Goal: Information Seeking & Learning: Check status

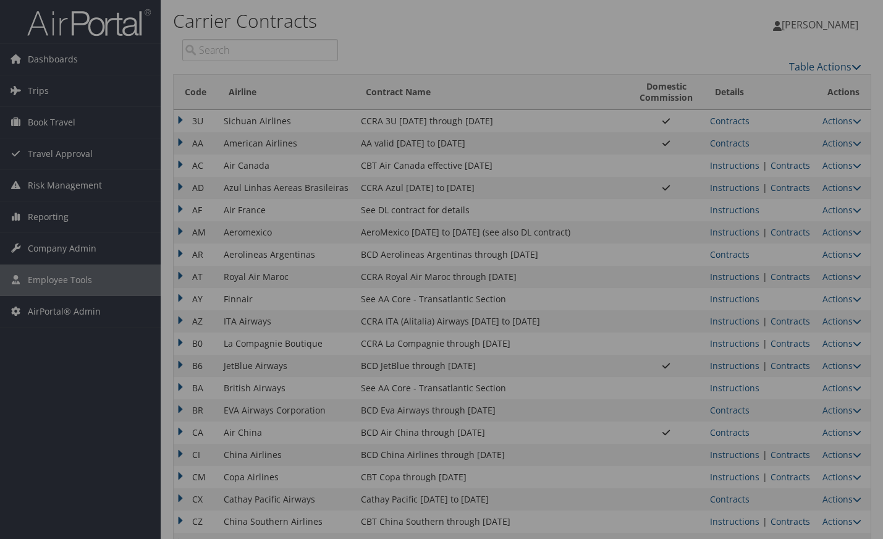
scroll to position [905, 0]
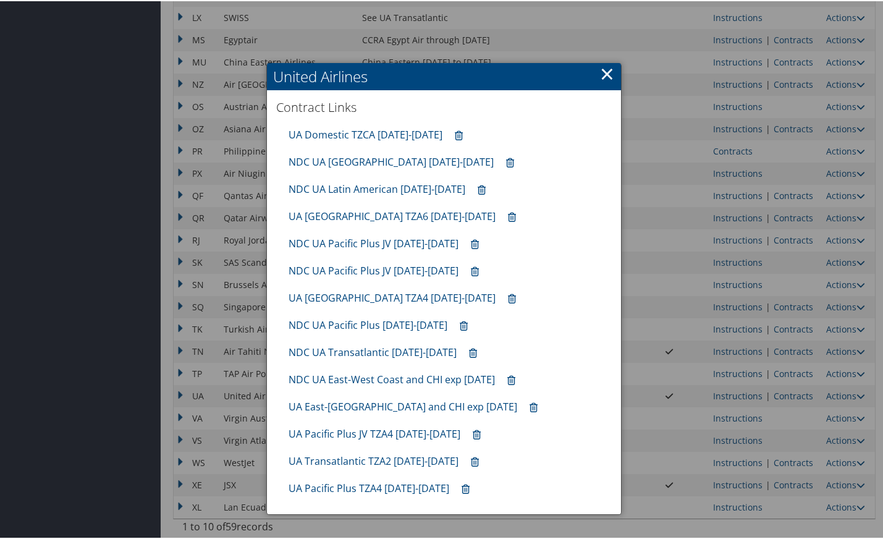
click at [608, 76] on link "×" at bounding box center [607, 72] width 14 height 25
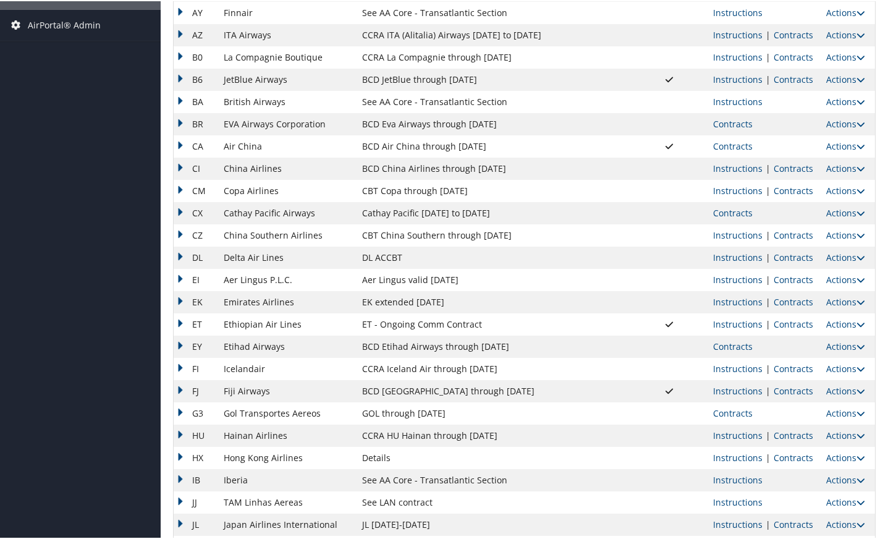
scroll to position [0, 0]
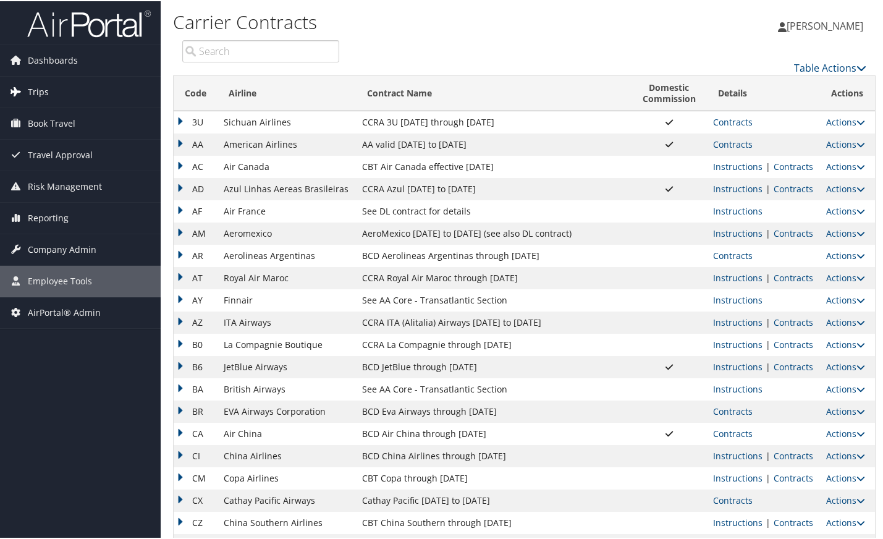
click at [59, 95] on link "Trips" at bounding box center [80, 90] width 161 height 31
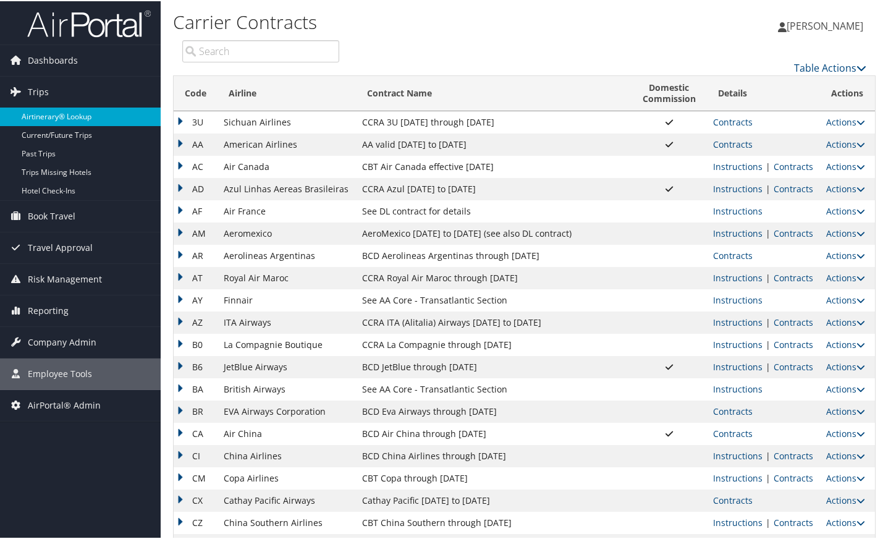
click at [61, 122] on link "Airtinerary® Lookup" at bounding box center [80, 115] width 161 height 19
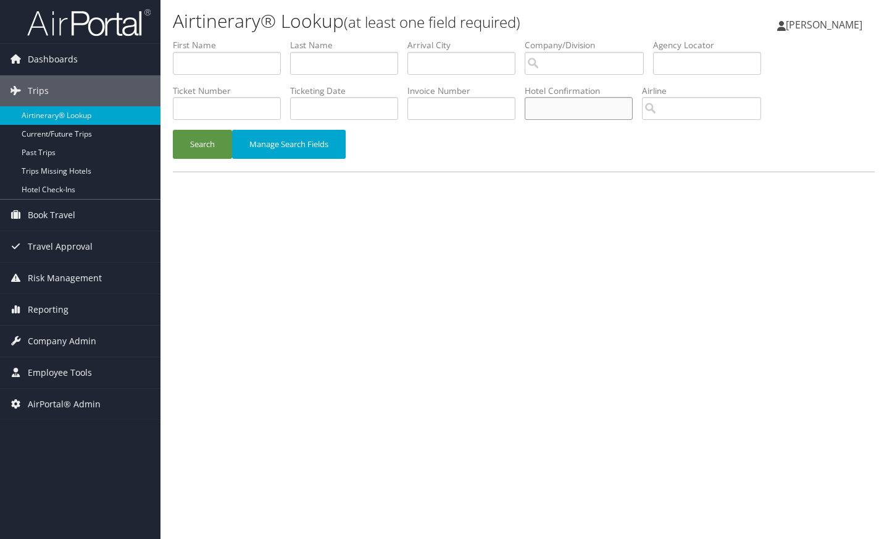
click at [595, 105] on input "text" at bounding box center [579, 108] width 108 height 23
paste input "58909SF031431"
type input "58909SF031431"
click at [214, 141] on button "Search" at bounding box center [202, 144] width 59 height 29
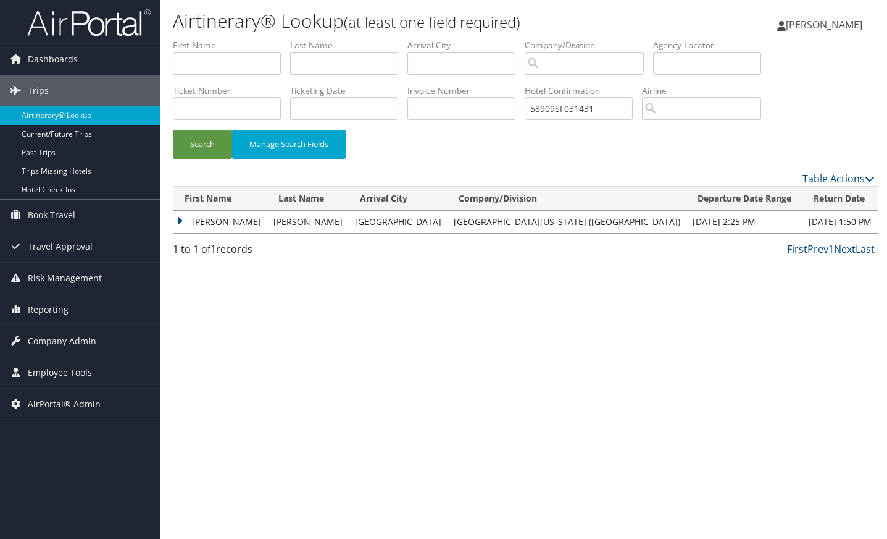
click at [180, 218] on td "MASON LAMAR" at bounding box center [221, 222] width 94 height 22
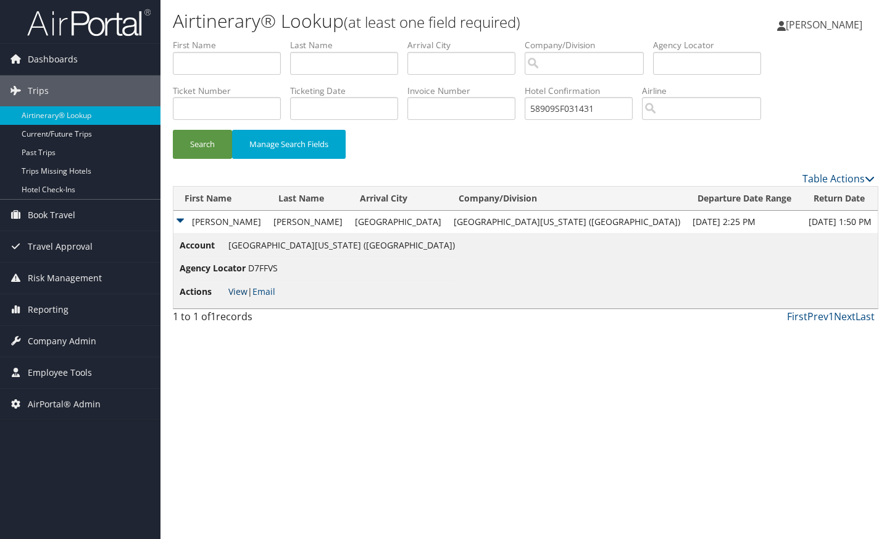
click at [232, 287] on link "View" at bounding box center [238, 291] width 19 height 12
click at [218, 60] on input "text" at bounding box center [227, 63] width 108 height 23
type input "j"
click at [326, 66] on input "text" at bounding box center [344, 63] width 108 height 23
type input "crockett"
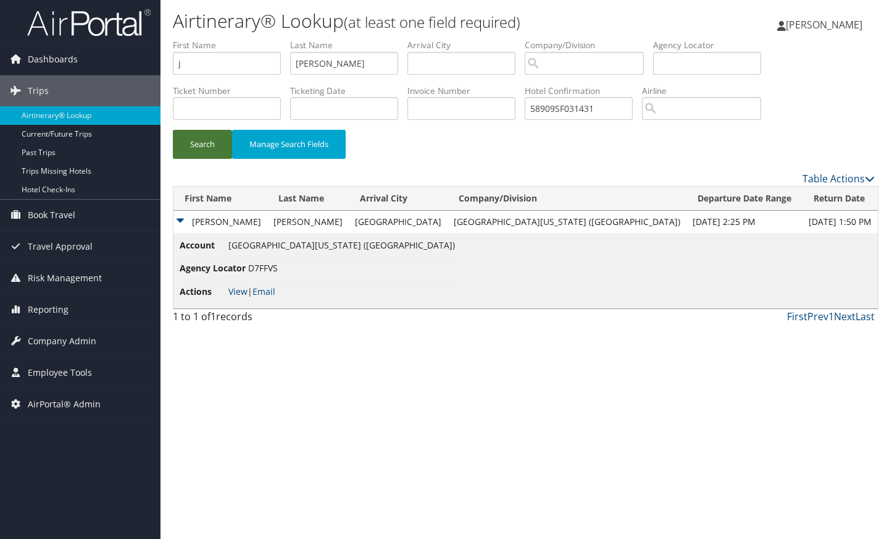
click at [226, 137] on button "Search" at bounding box center [202, 144] width 59 height 29
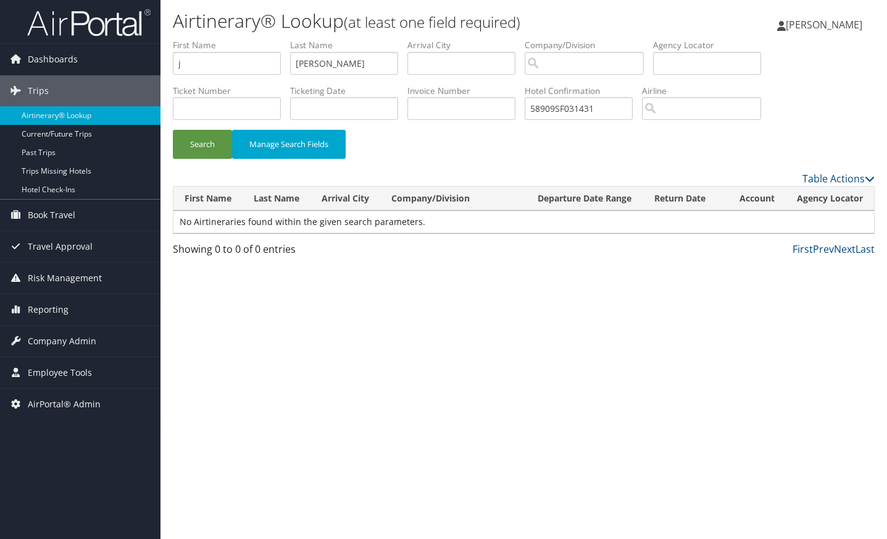
click at [802, 366] on div "Airtinerary® Lookup (at least one field required) Andrea Tucker Andrea Tucker M…" at bounding box center [524, 269] width 727 height 539
click at [237, 70] on input "j" at bounding box center [227, 63] width 108 height 23
click at [206, 143] on button "Search" at bounding box center [202, 144] width 59 height 29
click at [813, 353] on div "Airtinerary® Lookup (at least one field required) Andrea Tucker Andrea Tucker M…" at bounding box center [524, 269] width 727 height 539
drag, startPoint x: 792, startPoint y: 351, endPoint x: 781, endPoint y: 322, distance: 31.3
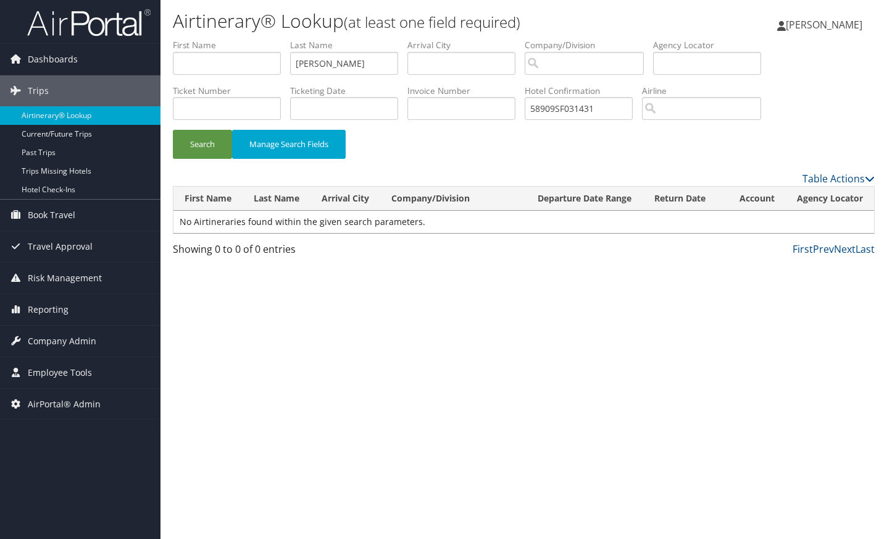
click at [792, 351] on div "Airtinerary® Lookup (at least one field required) Andrea Tucker Andrea Tucker M…" at bounding box center [524, 269] width 727 height 539
drag, startPoint x: 351, startPoint y: 70, endPoint x: 199, endPoint y: 55, distance: 153.3
click at [199, 39] on ul "First Name Last Name crockett Departure City Arrival City Company/Division Airp…" at bounding box center [524, 39] width 702 height 0
paste input "C"
type input "Crockett"
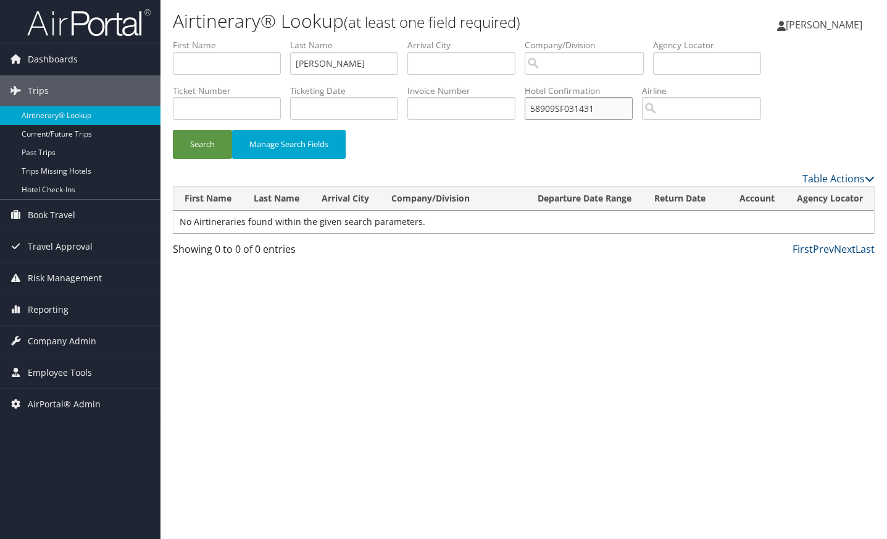
drag, startPoint x: 613, startPoint y: 111, endPoint x: 329, endPoint y: 93, distance: 284.0
click at [329, 39] on ul "First Name Last Name Crockett Departure City Arrival City Company/Division Airp…" at bounding box center [524, 39] width 702 height 0
click at [173, 130] on button "Search" at bounding box center [202, 144] width 59 height 29
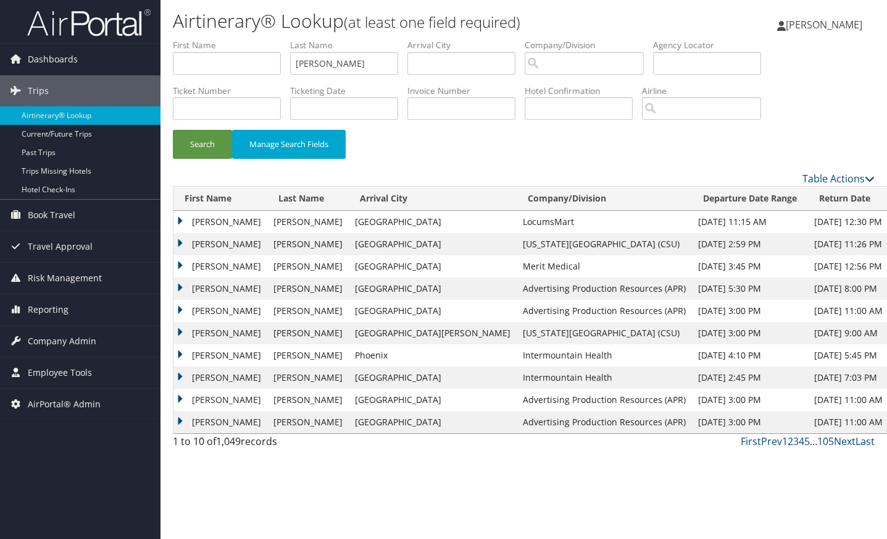
click at [181, 422] on td "JEANNE LYNN" at bounding box center [221, 422] width 94 height 22
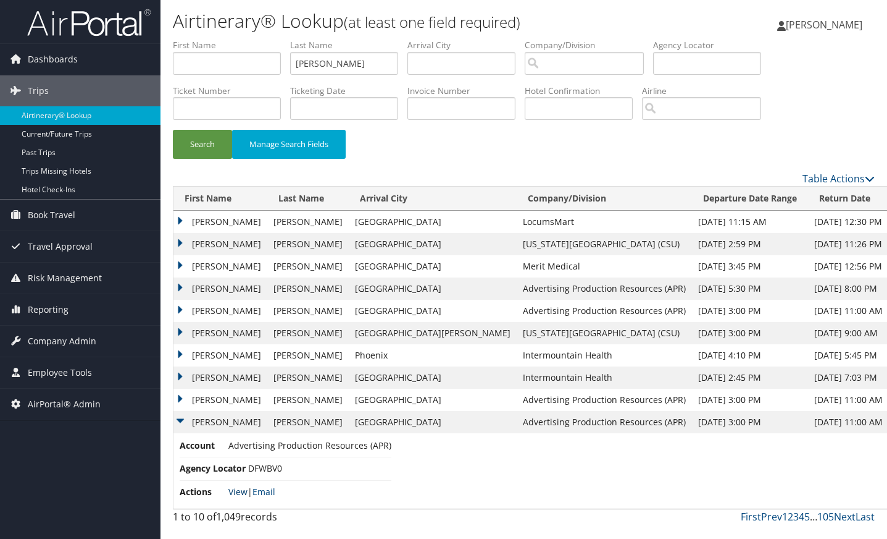
click at [238, 494] on link "View" at bounding box center [238, 491] width 19 height 12
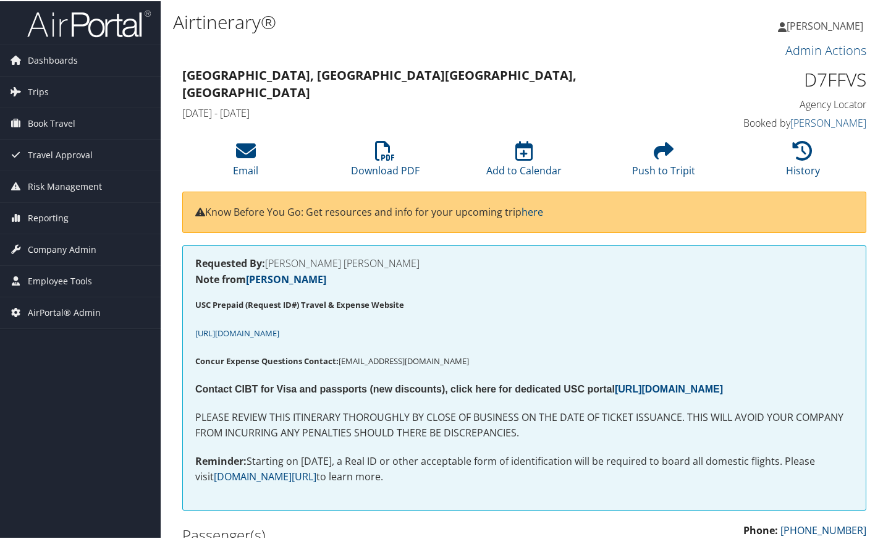
click at [845, 77] on h1 "D7FFVS" at bounding box center [787, 78] width 157 height 26
copy h1 "D7FFVS"
click at [786, 316] on div "Requested By: KAY ALLISON LINDSAY Note from Akhilesh akshay USC Prepaid (Reques…" at bounding box center [524, 376] width 684 height 265
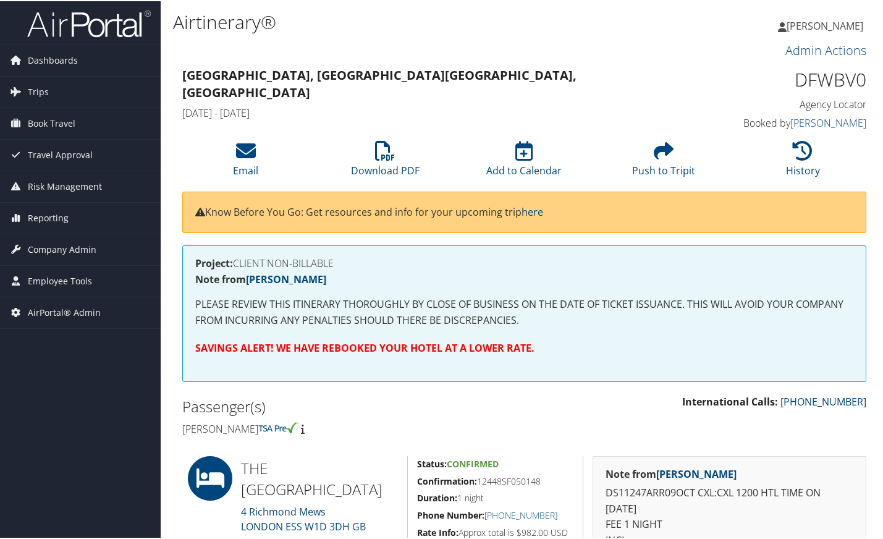
click at [828, 80] on h1 "DFWBV0" at bounding box center [787, 78] width 157 height 26
copy h1 "DFWBV0"
